Goal: Information Seeking & Learning: Learn about a topic

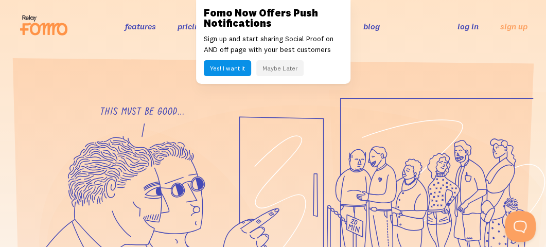
click at [320, 142] on icon at bounding box center [299, 212] width 504 height 213
